Goal: Transaction & Acquisition: Purchase product/service

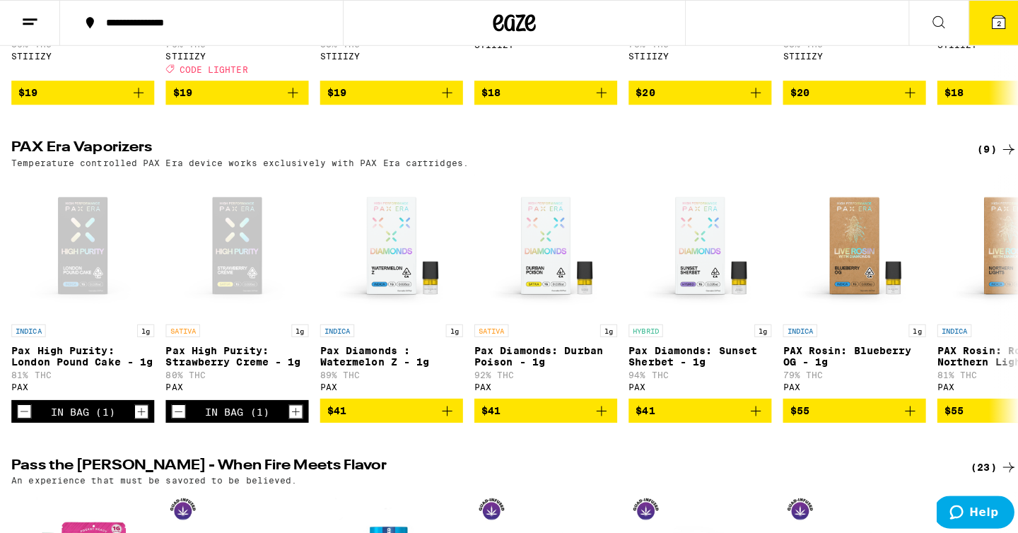
scroll to position [2832, 0]
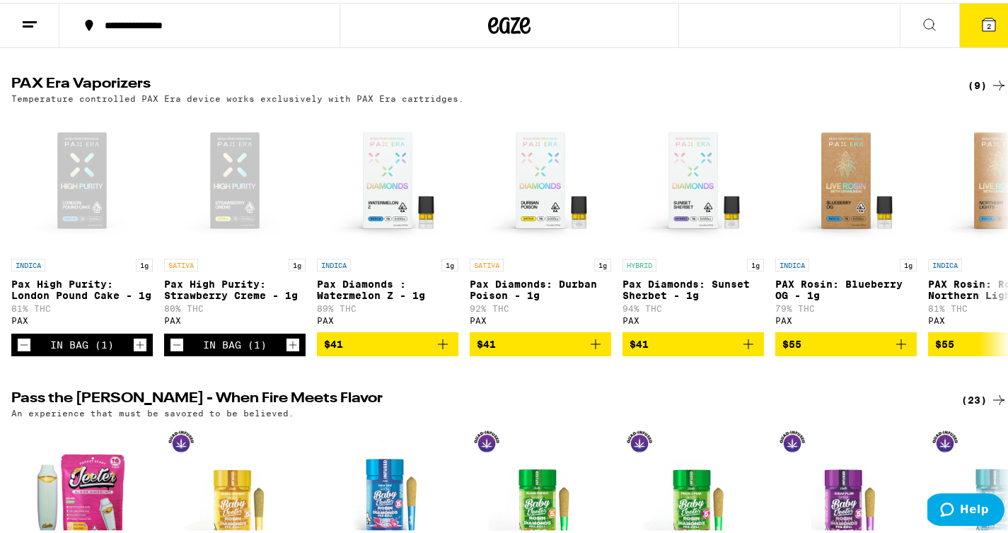
click at [989, 22] on button "2" at bounding box center [988, 23] width 59 height 44
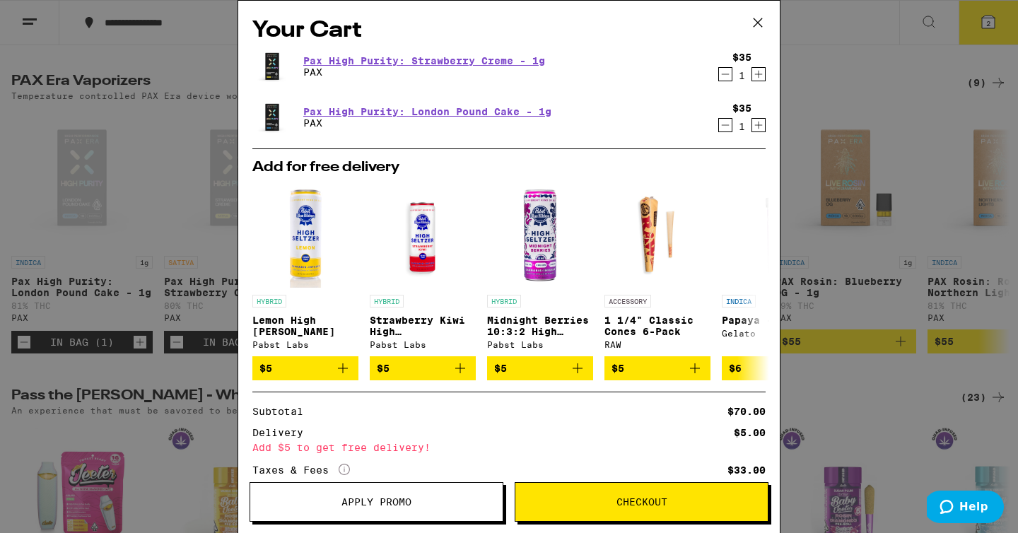
scroll to position [105, 0]
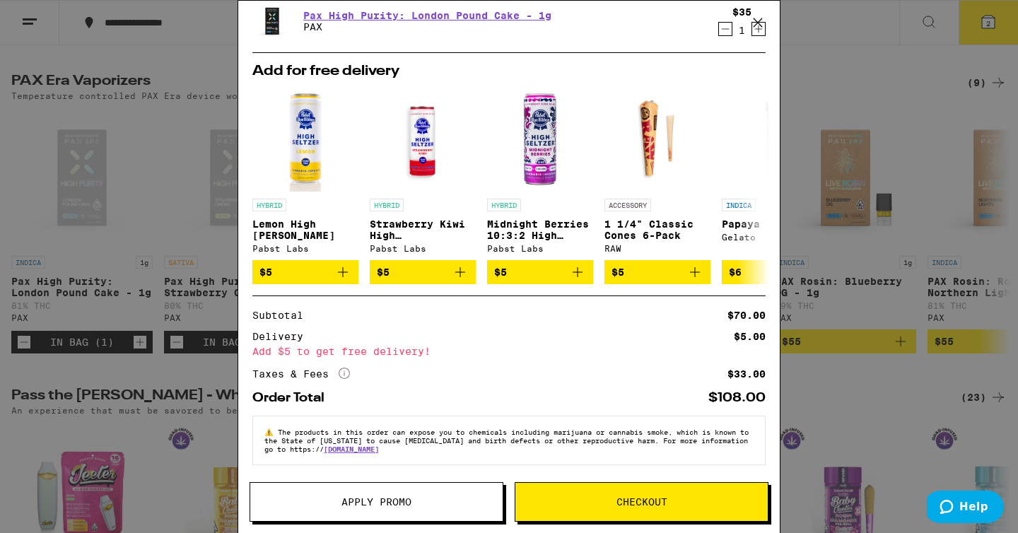
click at [664, 500] on span "Checkout" at bounding box center [642, 502] width 51 height 10
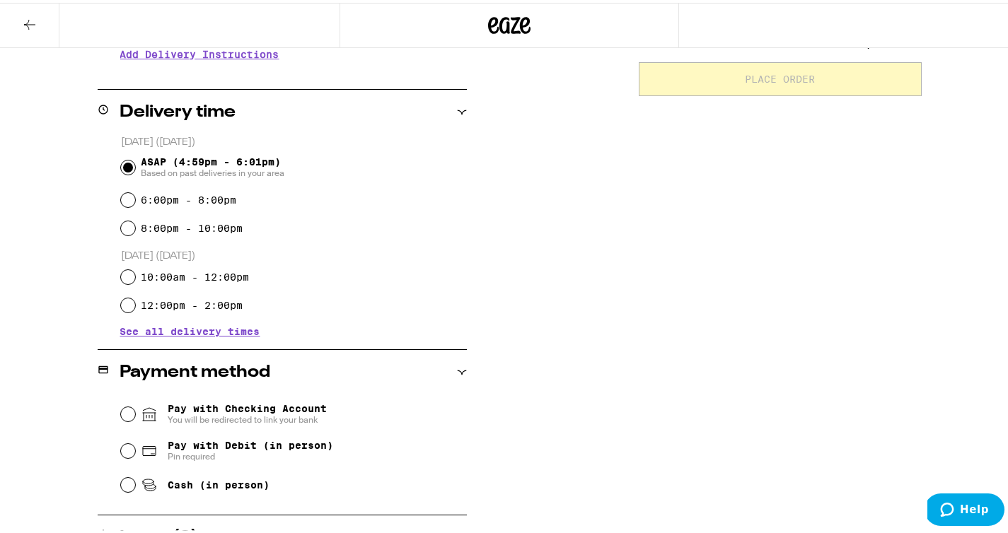
scroll to position [332, 0]
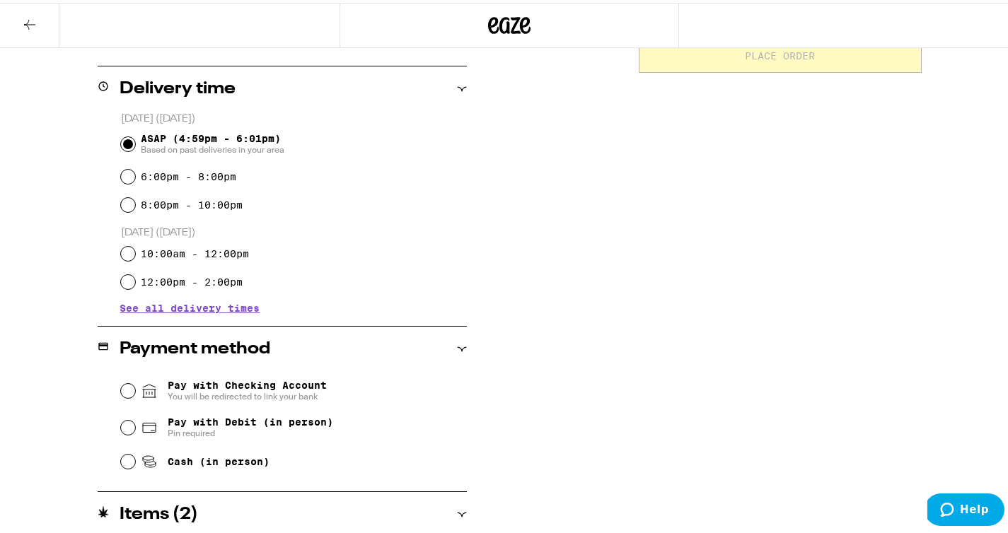
click at [269, 425] on span "Pay with Debit (in person)" at bounding box center [250, 419] width 165 height 11
click at [135, 425] on input "Pay with Debit (in person) Pin required" at bounding box center [128, 425] width 14 height 14
radio input "true"
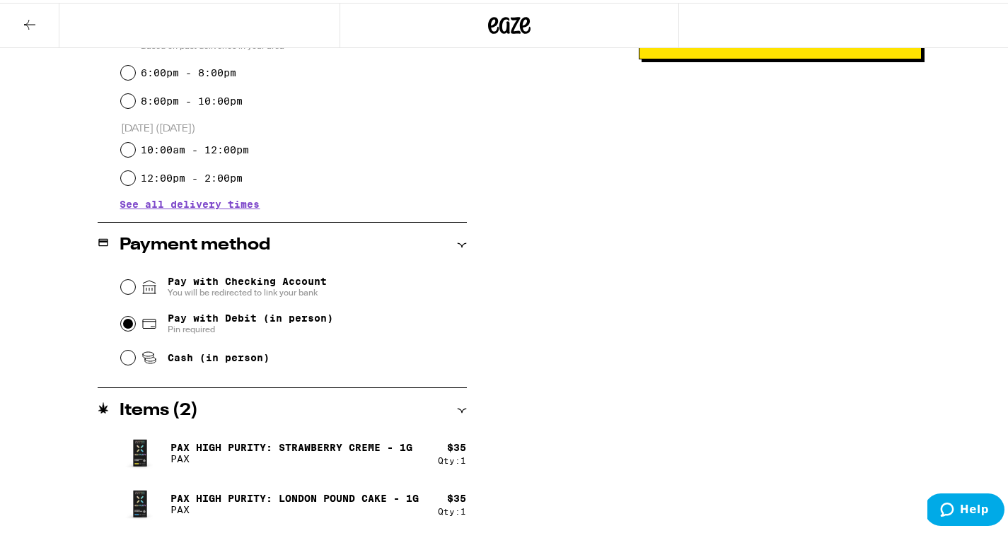
scroll to position [0, 0]
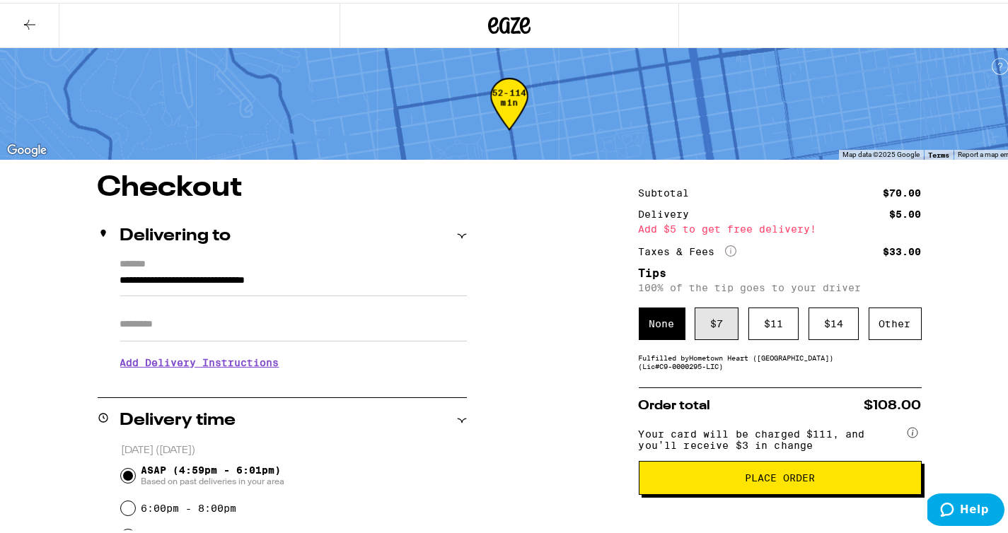
click at [702, 337] on div "$ 7" at bounding box center [716, 321] width 44 height 33
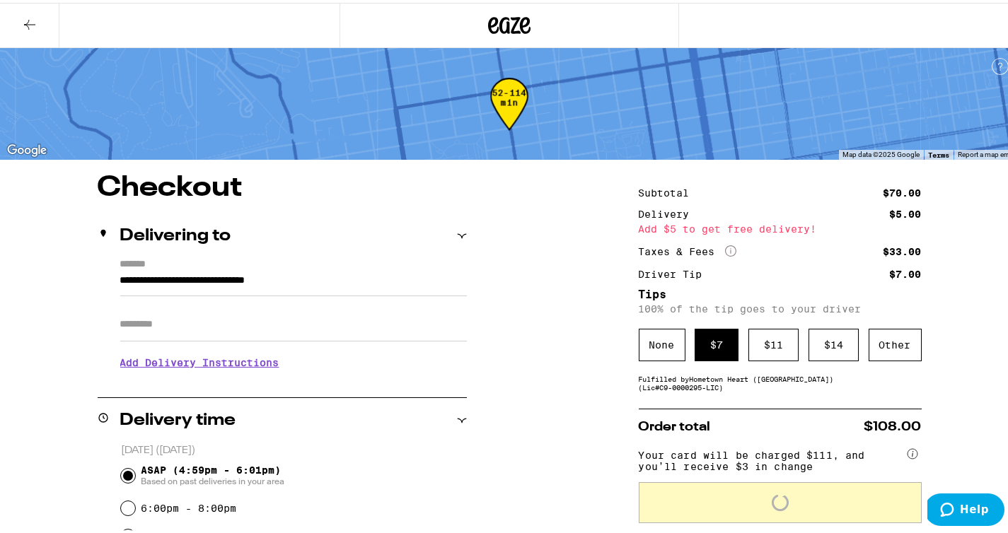
scroll to position [57, 0]
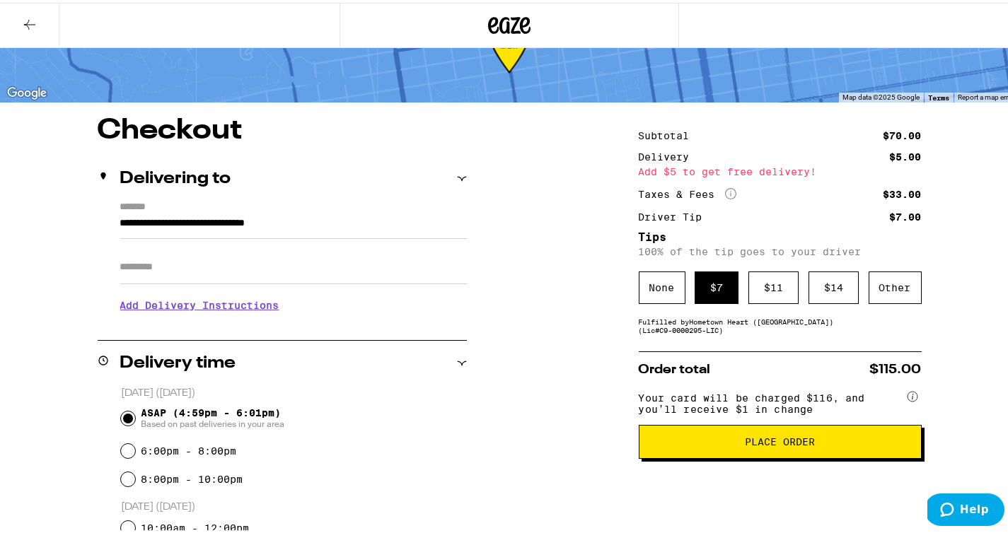
click at [791, 444] on span "Place Order" at bounding box center [780, 439] width 70 height 10
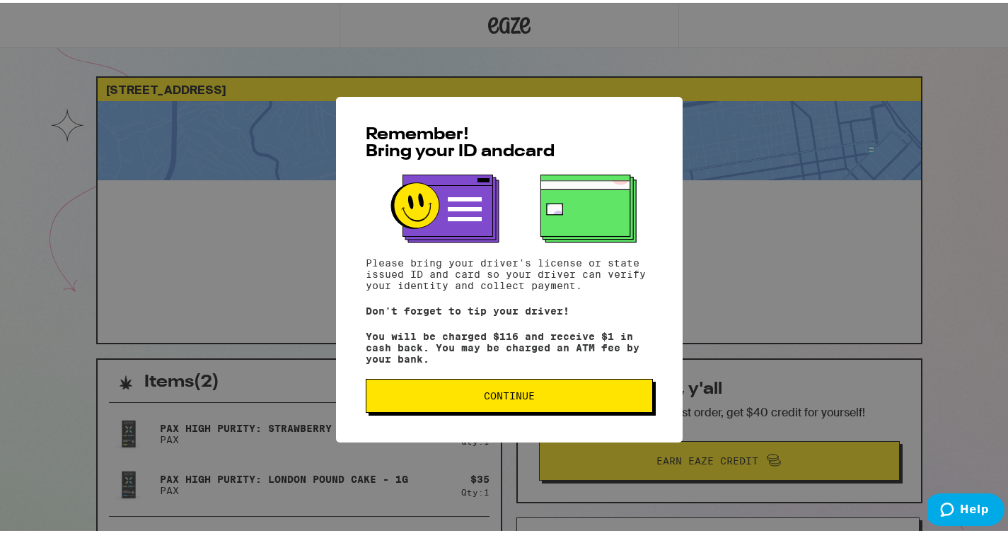
click at [626, 398] on span "Continue" at bounding box center [509, 393] width 263 height 10
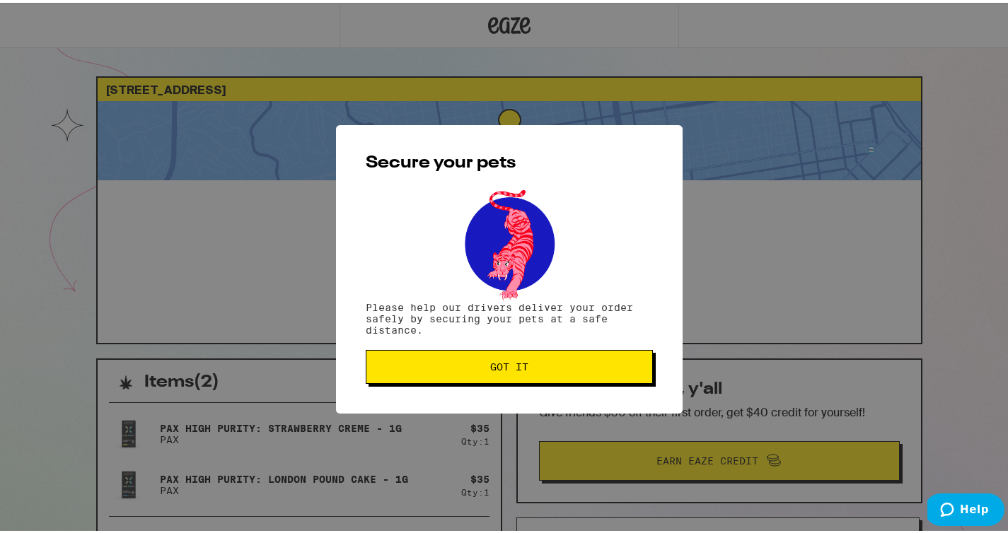
click at [582, 368] on span "Got it" at bounding box center [509, 364] width 263 height 10
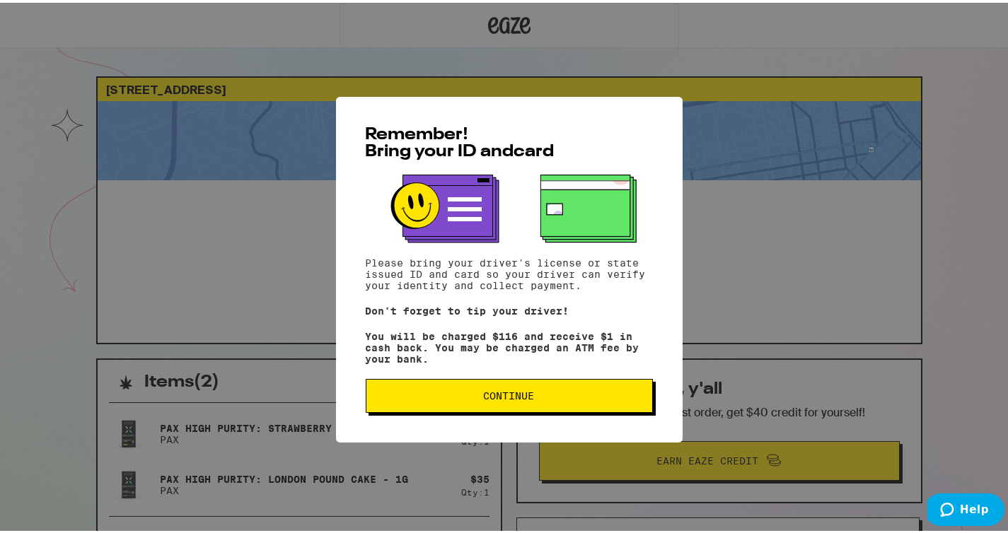
click at [595, 409] on button "Continue" at bounding box center [509, 393] width 287 height 34
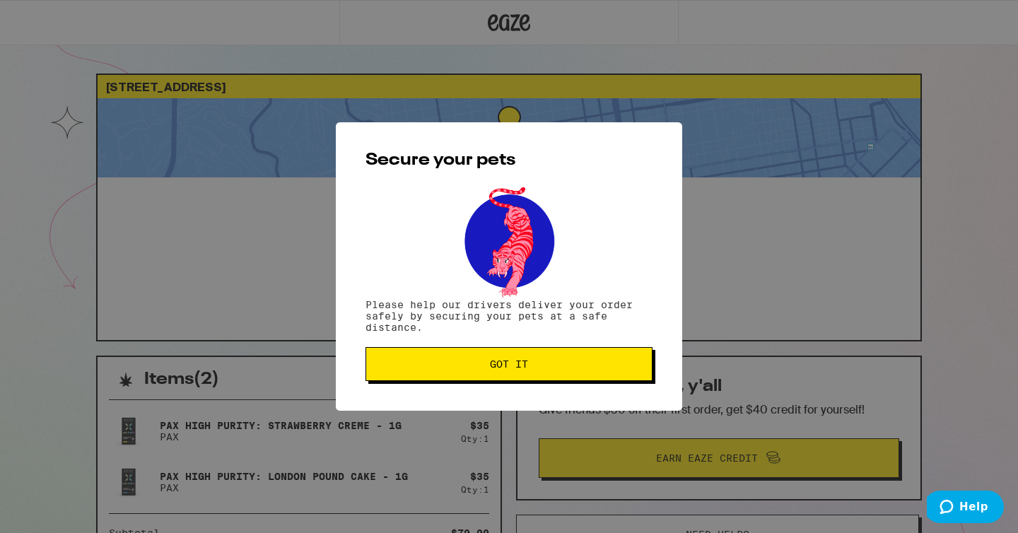
click at [535, 361] on button "Got it" at bounding box center [509, 364] width 287 height 34
